Goal: Find specific page/section: Find specific page/section

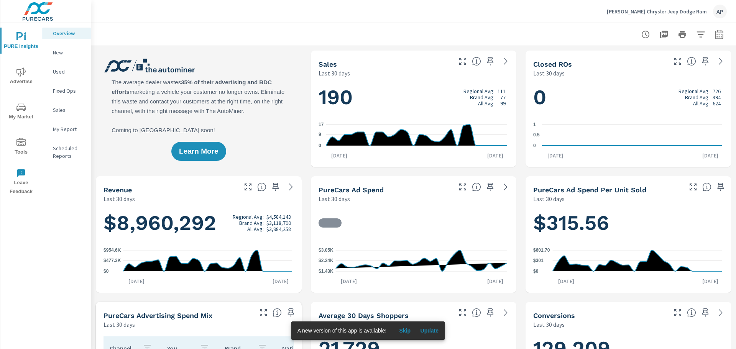
click at [23, 147] on span "Tools" at bounding box center [21, 147] width 37 height 19
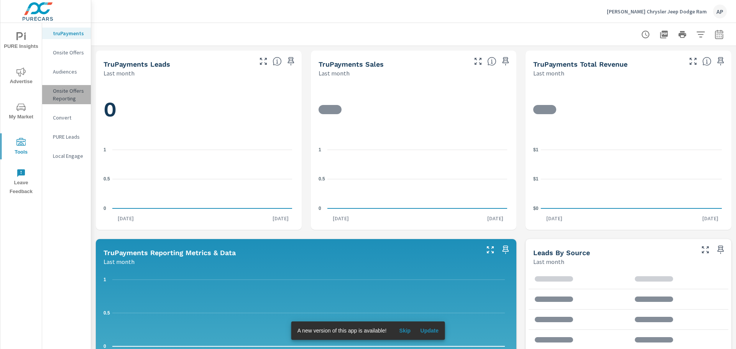
click at [65, 92] on p "Onsite Offers Reporting" at bounding box center [69, 94] width 32 height 15
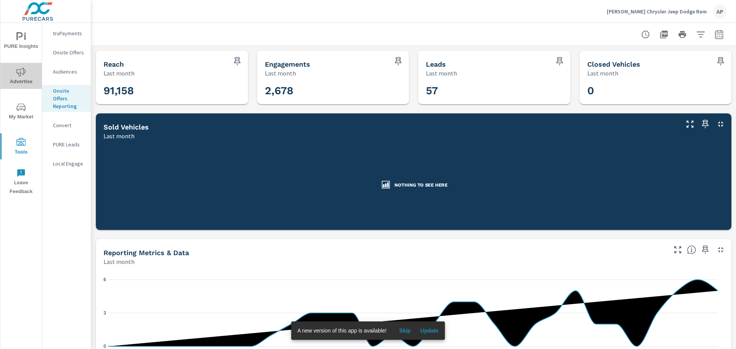
click at [21, 81] on span "Advertise" at bounding box center [21, 77] width 37 height 19
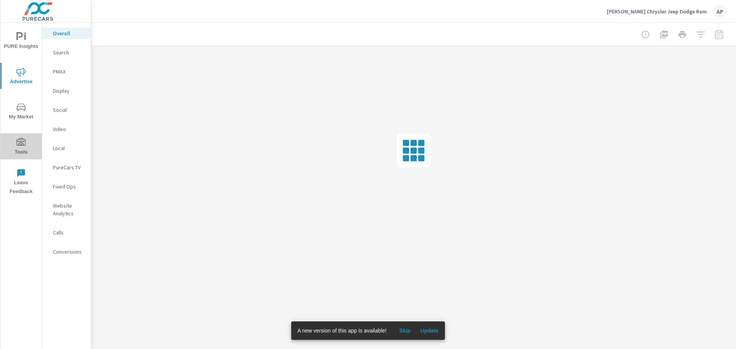
click at [21, 139] on icon "nav menu" at bounding box center [20, 142] width 9 height 9
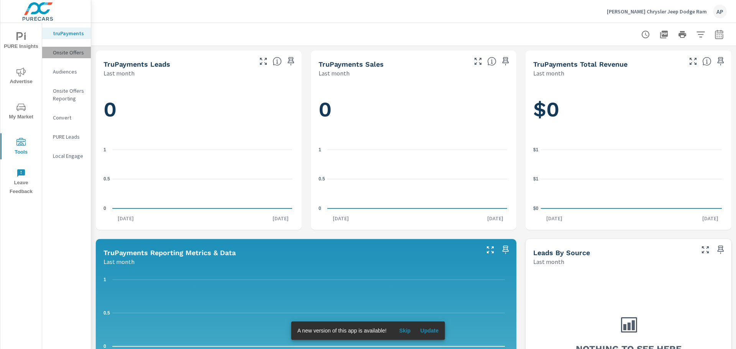
click at [75, 53] on p "Onsite Offers" at bounding box center [69, 53] width 32 height 8
